Goal: Transaction & Acquisition: Purchase product/service

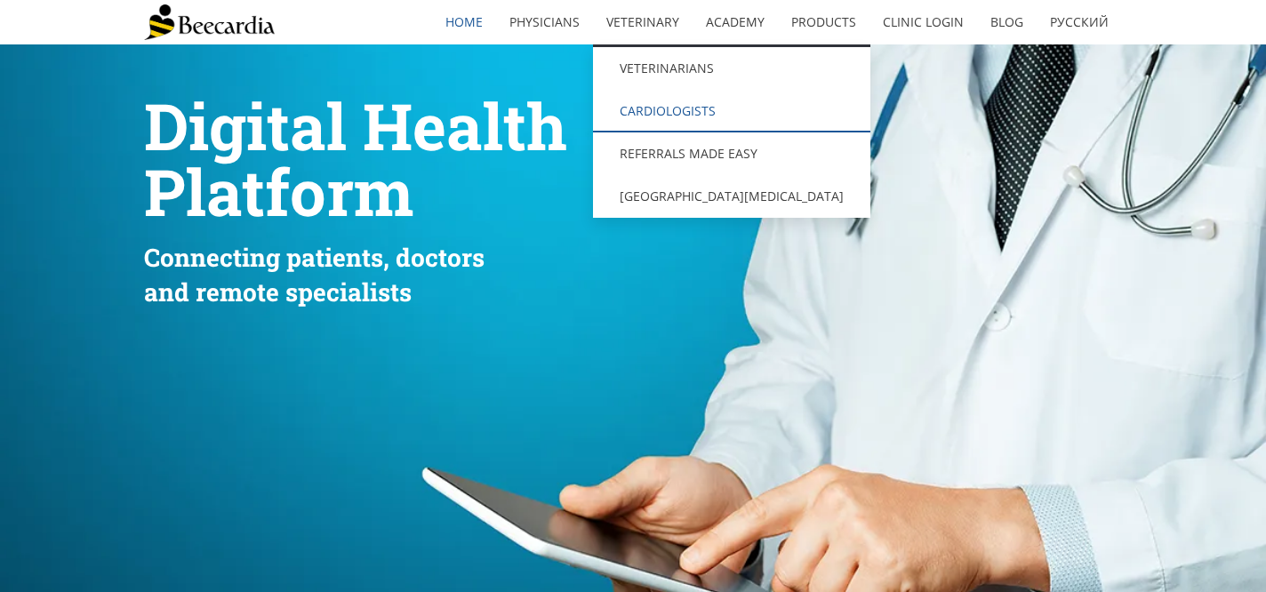
click at [666, 112] on link "Cardiologists" at bounding box center [731, 111] width 277 height 43
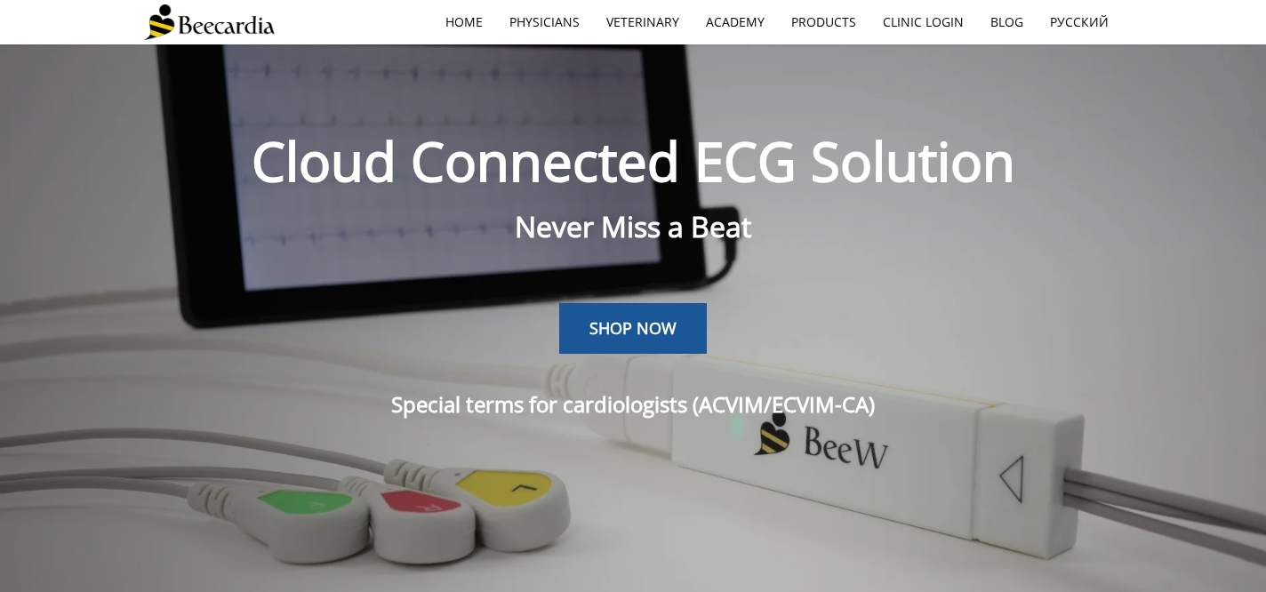
scroll to position [44, 0]
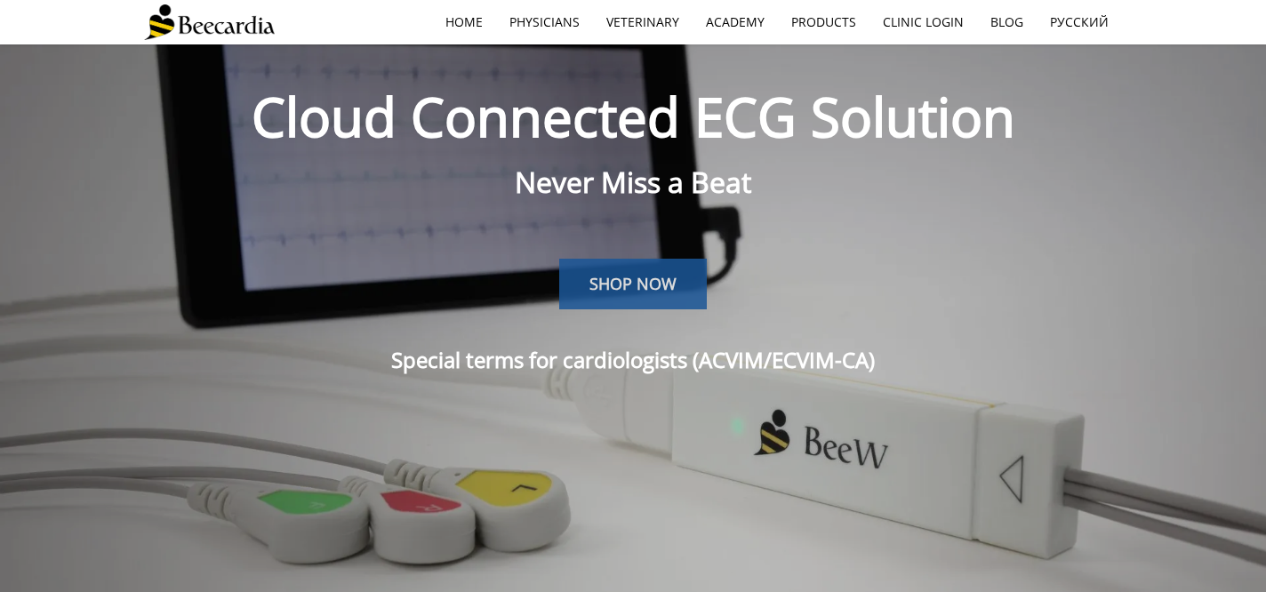
click at [620, 294] on span "SHOP NOW" at bounding box center [632, 283] width 87 height 21
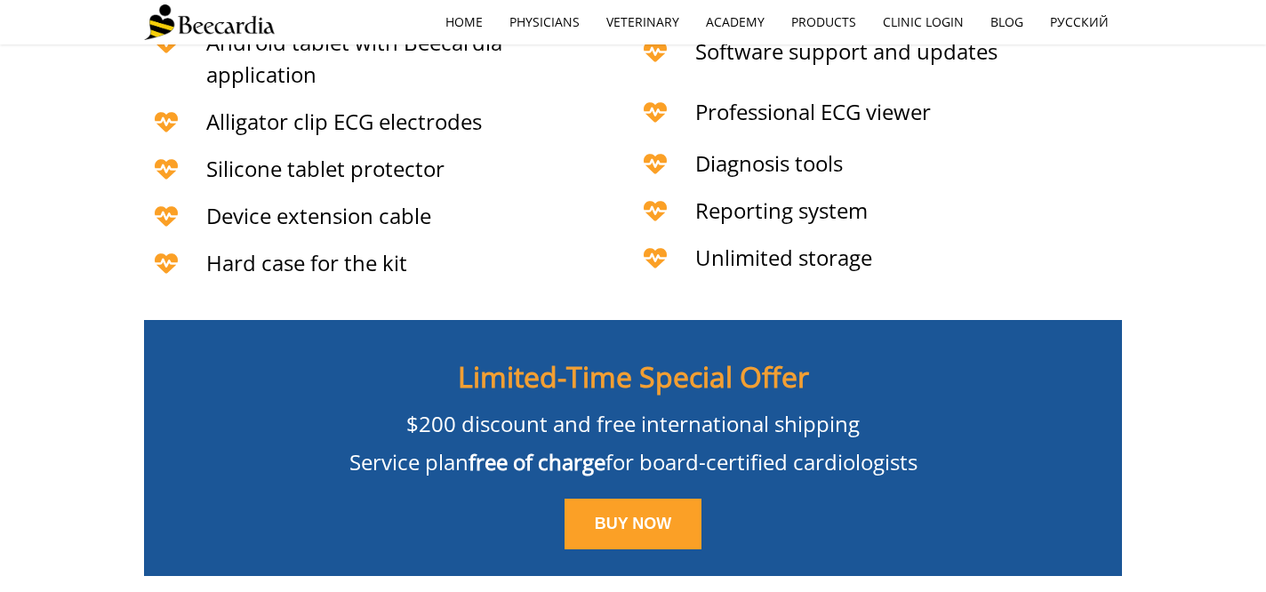
scroll to position [3952, 0]
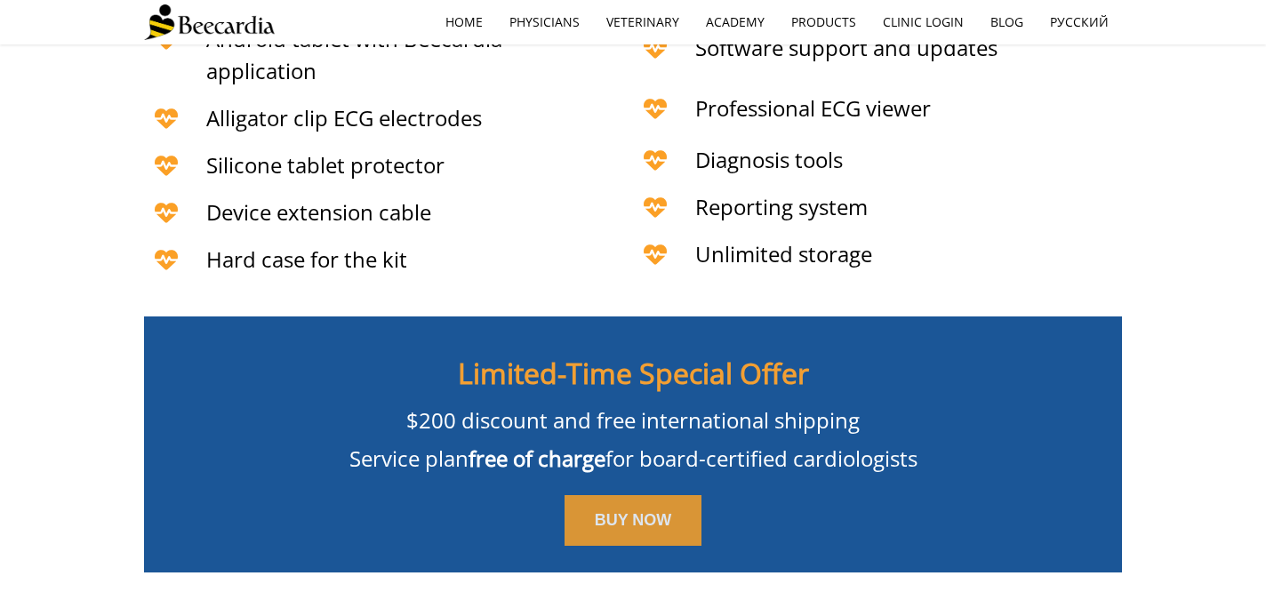
click at [642, 511] on link "BUY NOW" at bounding box center [634, 521] width 138 height 52
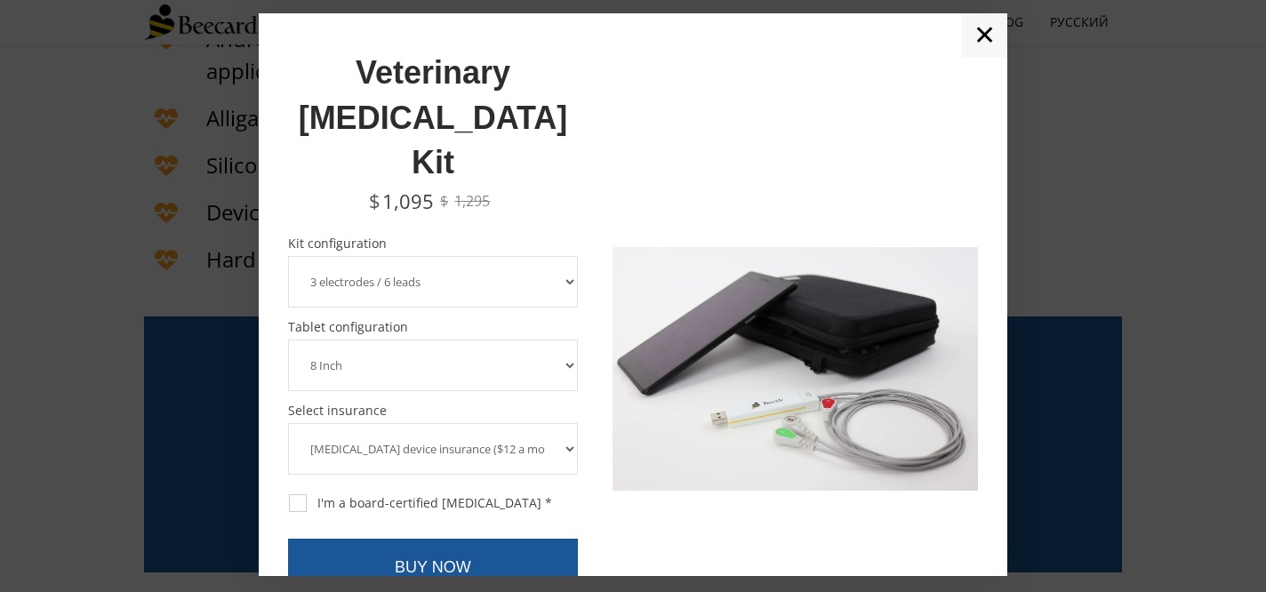
click at [554, 256] on select "3 electrodes / 6 leads 5 electrodes / 7 leads 10 electrodes / 12 leads" at bounding box center [433, 282] width 290 height 52
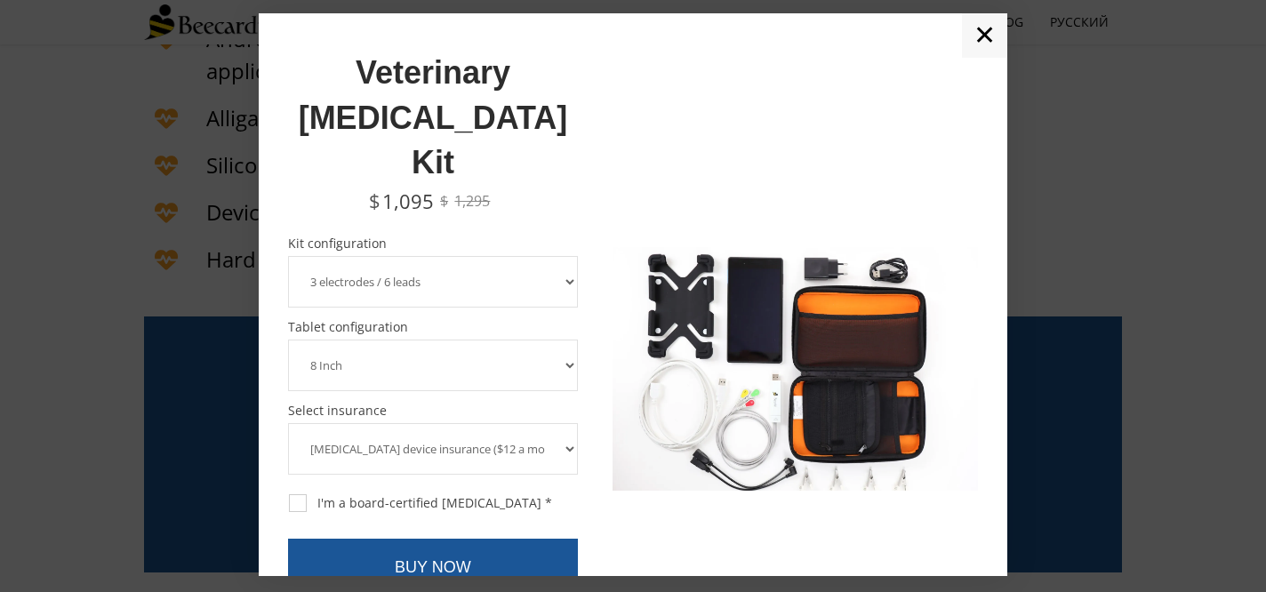
select select "10 electrodes / 12 leads"
click at [288, 256] on select "3 electrodes / 6 leads 5 electrodes / 7 leads 10 electrodes / 12 leads" at bounding box center [433, 282] width 290 height 52
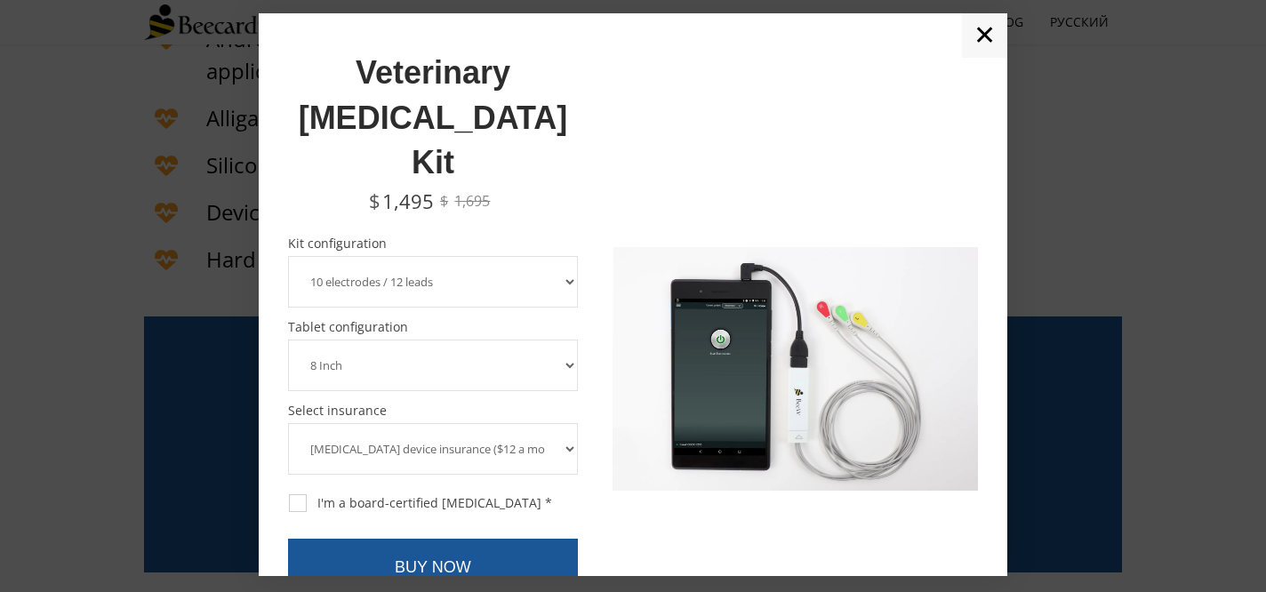
click at [445, 340] on select "8 Inch 10 Inch" at bounding box center [433, 366] width 290 height 52
select select "10 Inch"
click at [288, 340] on select "8 Inch 10 Inch" at bounding box center [433, 366] width 290 height 52
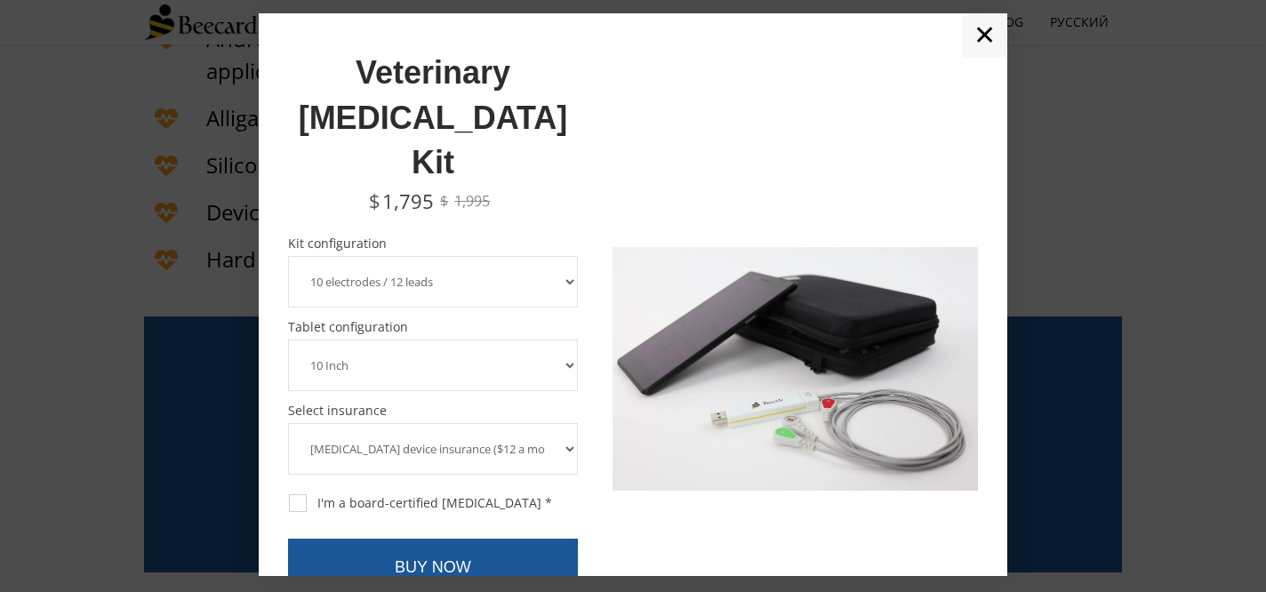
click at [981, 34] on link "✕" at bounding box center [984, 35] width 45 height 44
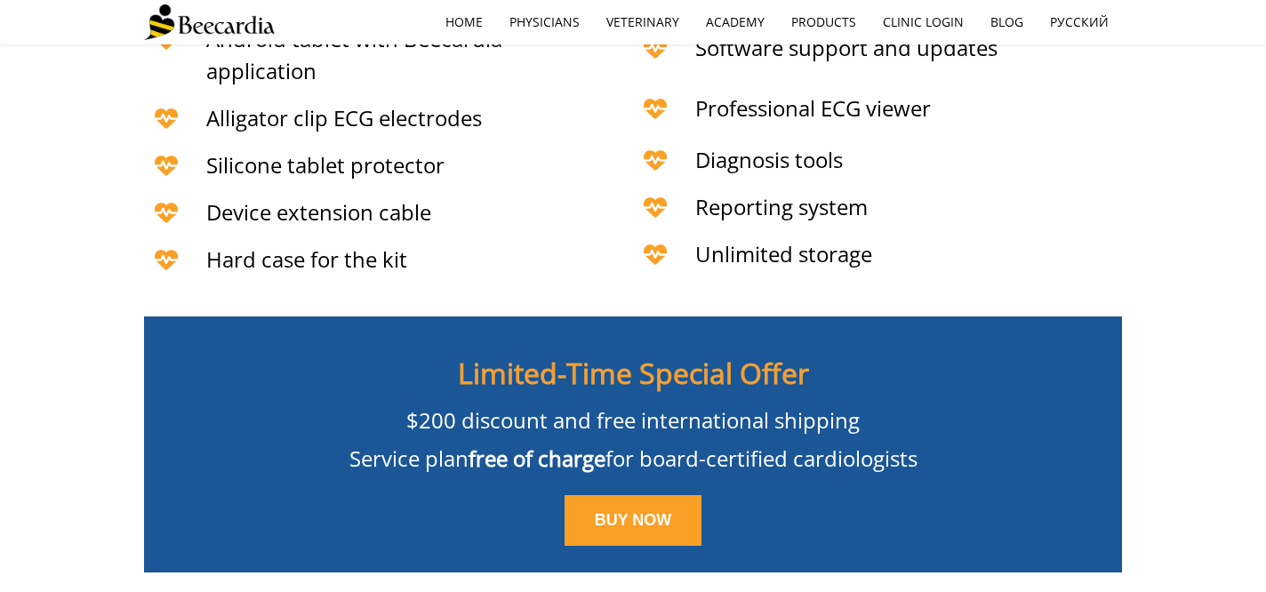
click at [219, 21] on img at bounding box center [209, 22] width 131 height 36
